Goal: Task Accomplishment & Management: Manage account settings

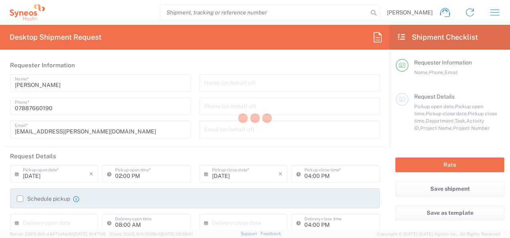
type input "Department"
type input "[GEOGRAPHIC_DATA]"
type input "Syneos Health UK Limited"
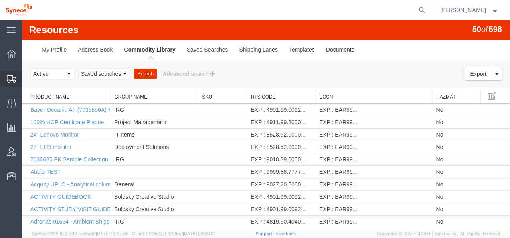
click at [0, 0] on span "Shipment Manager" at bounding box center [0, 0] width 0 height 0
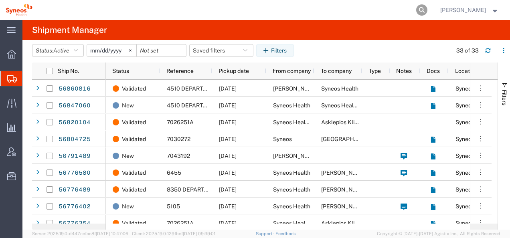
click at [427, 7] on icon at bounding box center [421, 9] width 11 height 11
type input "393335730342"
drag, startPoint x: 256, startPoint y: 11, endPoint x: 9, endPoint y: 21, distance: 247.0
click at [9, 21] on div "main_menu Created with Sketch. Collapse Menu Overview Shipments Shipment Manage…" at bounding box center [255, 129] width 510 height 218
type input "56860704"
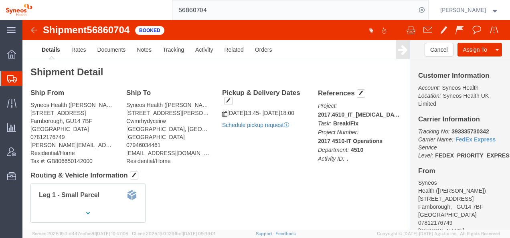
click link "Schedule pickup request"
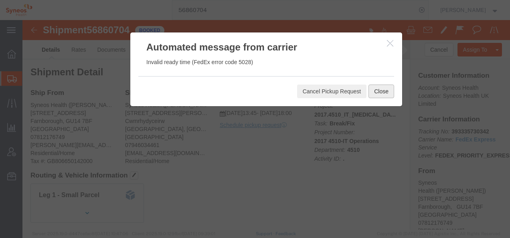
click button "Close"
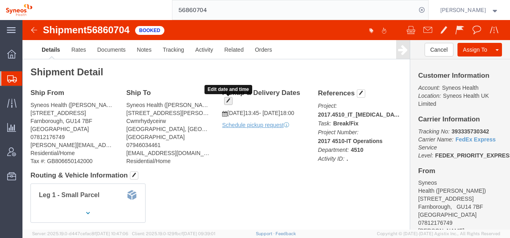
click button "button"
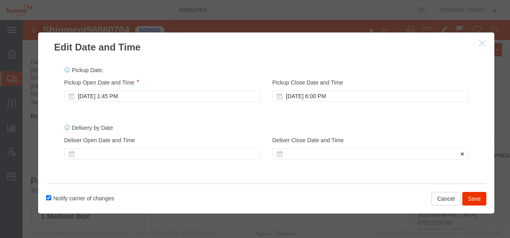
scroll to position [80, 0]
click button "Save"
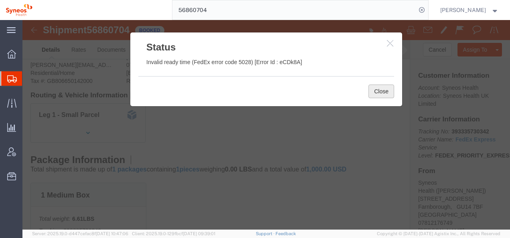
click button "Close"
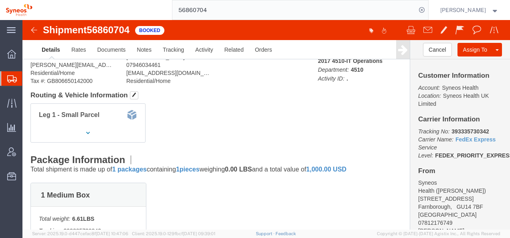
scroll to position [0, 0]
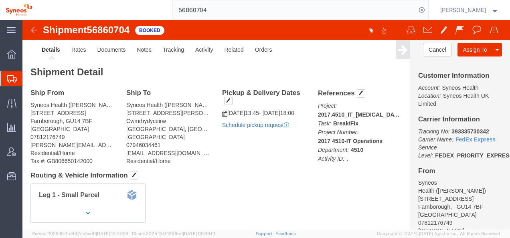
click link "Schedule pickup request"
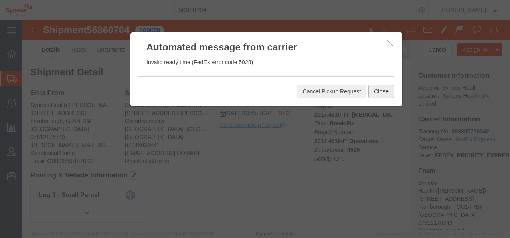
click button "Close"
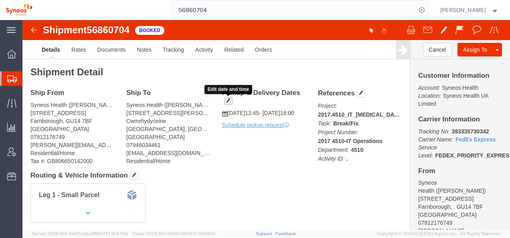
click span "button"
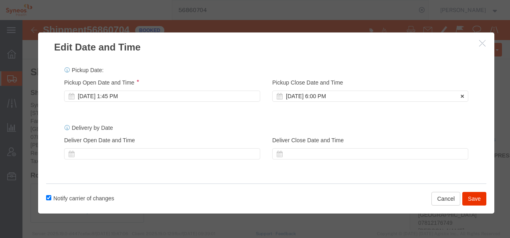
click icon
click div "Sep 18 2025 1:45 PM"
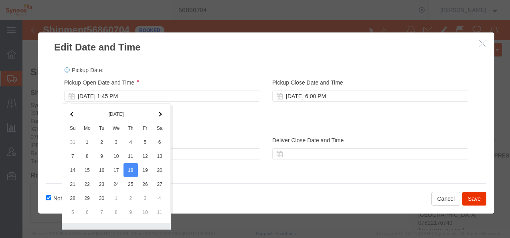
scroll to position [24, 0]
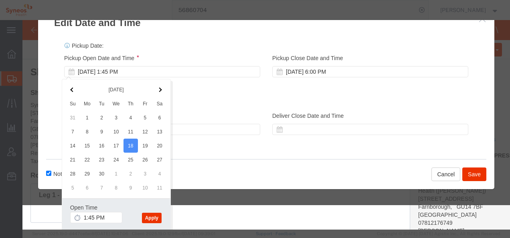
click div "Pickup Date: Pickup Start Date Pickup Start Time Pickup Open Date and Time Sep …"
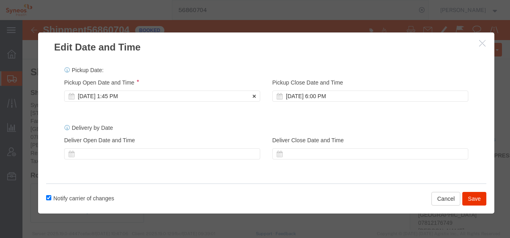
scroll to position [0, 0]
click icon
click label "Pickup Close Date and Time"
click div "Sep 18 2025 6:00 PM"
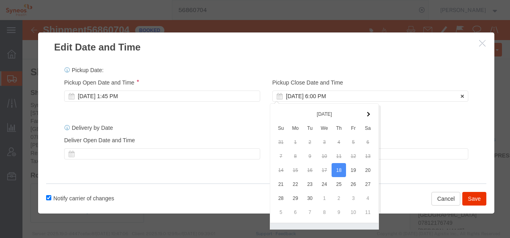
scroll to position [24, 0]
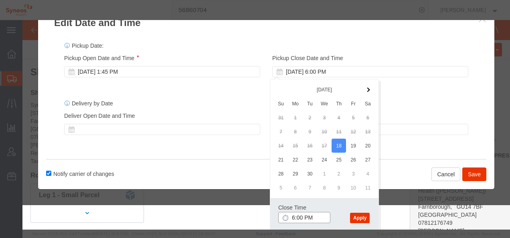
click input "6:00 PM"
type input "8:00 PM"
click button "Apply"
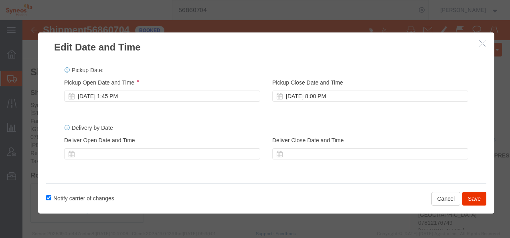
scroll to position [0, 0]
click button "Save"
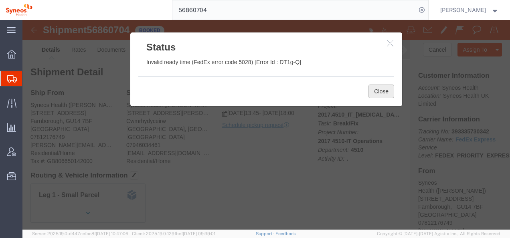
click button "Close"
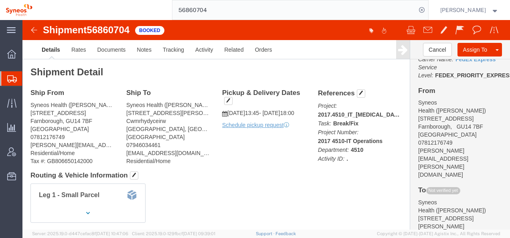
scroll to position [40, 0]
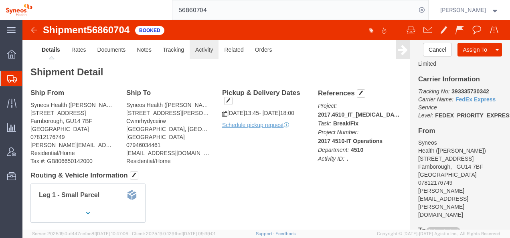
click link "Activity"
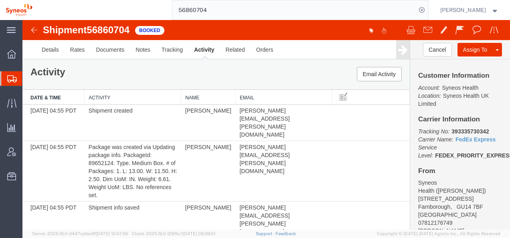
click at [228, 10] on input "56860704" at bounding box center [294, 9] width 244 height 19
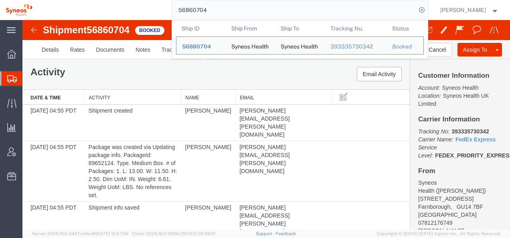
click at [232, 72] on div "Activity Email Activity" at bounding box center [215, 74] width 387 height 30
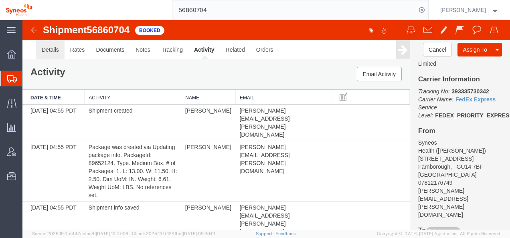
click at [50, 50] on link "Details" at bounding box center [50, 49] width 28 height 19
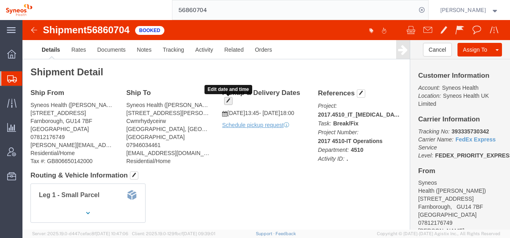
click span "button"
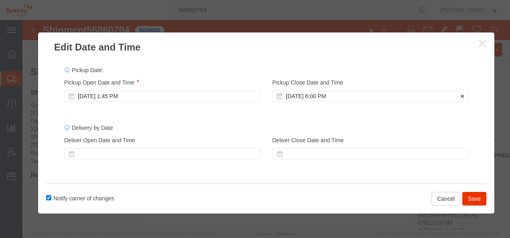
click div "Sep 18 2025 6:00 PM"
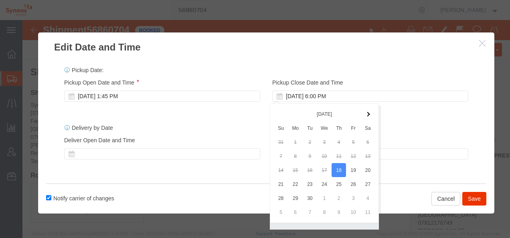
scroll to position [24, 0]
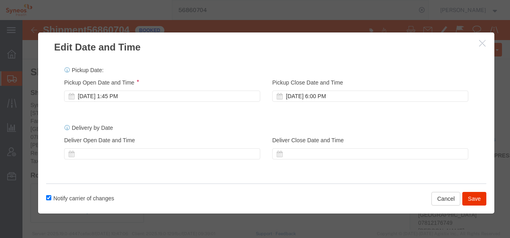
click div "Edit Date and Time Pickup Date: Pickup Start Date Pickup Start Time Pickup Open…"
click button "Save"
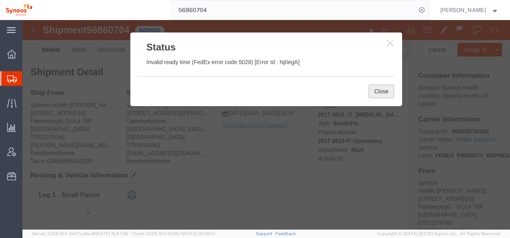
click button "Close"
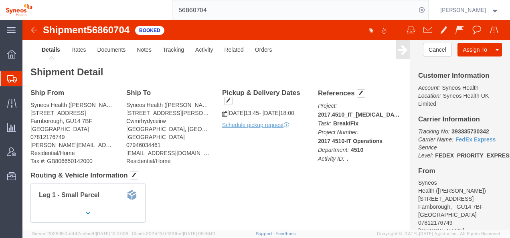
click img
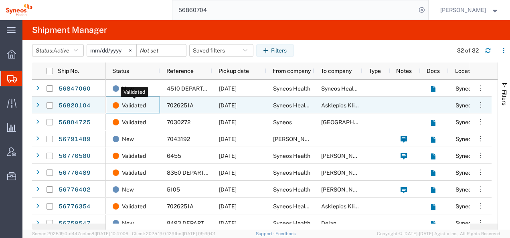
click at [130, 104] on span "Validated" at bounding box center [134, 105] width 24 height 17
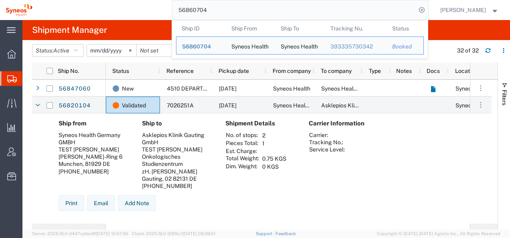
drag, startPoint x: 228, startPoint y: 8, endPoint x: 202, endPoint y: 10, distance: 26.5
click at [202, 10] on input "56860704" at bounding box center [294, 9] width 244 height 19
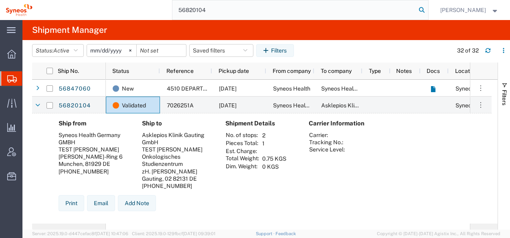
type input "56820104"
click at [427, 9] on icon at bounding box center [421, 9] width 11 height 11
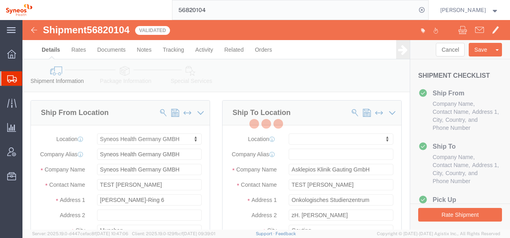
select select "62767"
select select
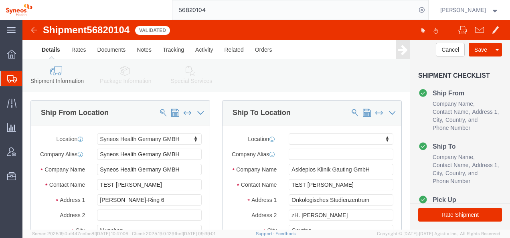
click img
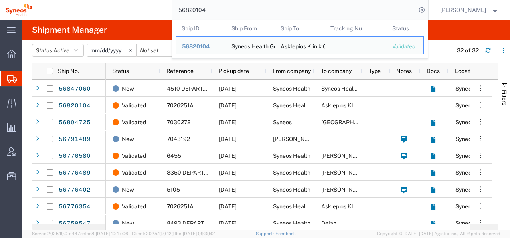
drag, startPoint x: 222, startPoint y: 10, endPoint x: 178, endPoint y: 9, distance: 43.7
click at [179, 9] on div "56820104 Ship ID Ship From Ship To Tracking Nu. Status Ship ID 56820104 Ship Fr…" at bounding box center [233, 10] width 390 height 20
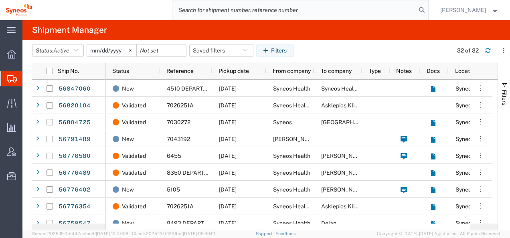
click at [214, 10] on input "search" at bounding box center [294, 9] width 244 height 19
type input "56776402"
click at [427, 11] on icon at bounding box center [421, 9] width 11 height 11
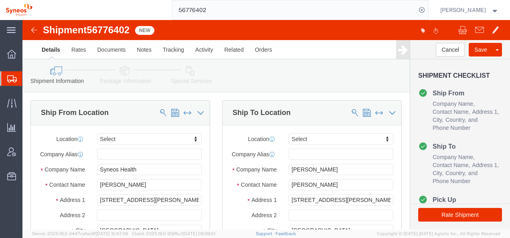
select select
click img
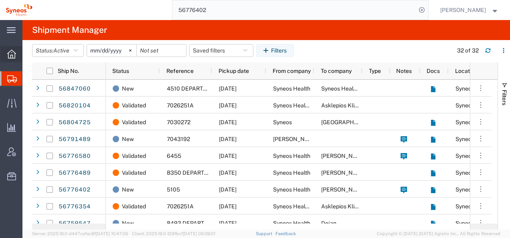
click at [6, 52] on div at bounding box center [11, 54] width 22 height 16
